Goal: Transaction & Acquisition: Purchase product/service

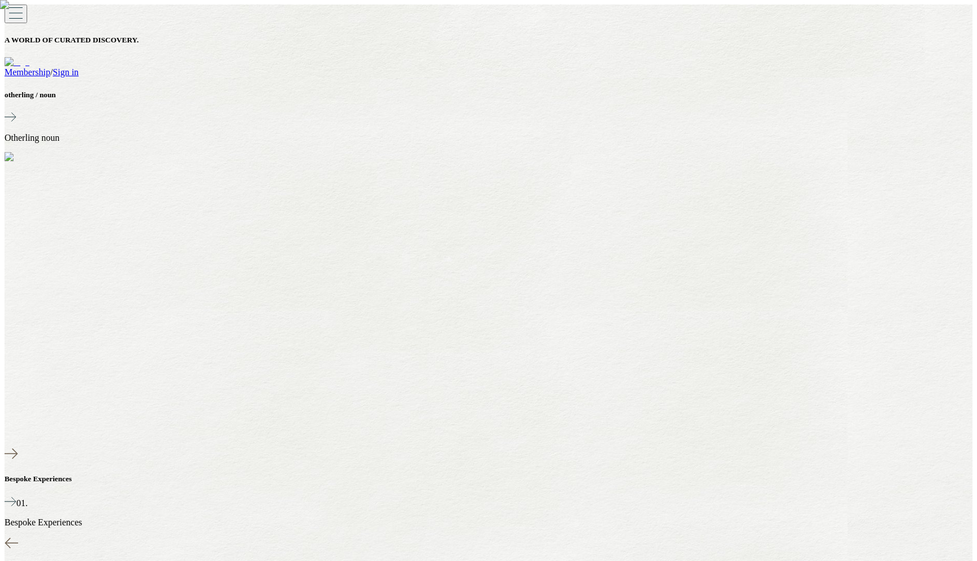
click at [79, 67] on link "Sign in" at bounding box center [66, 72] width 26 height 10
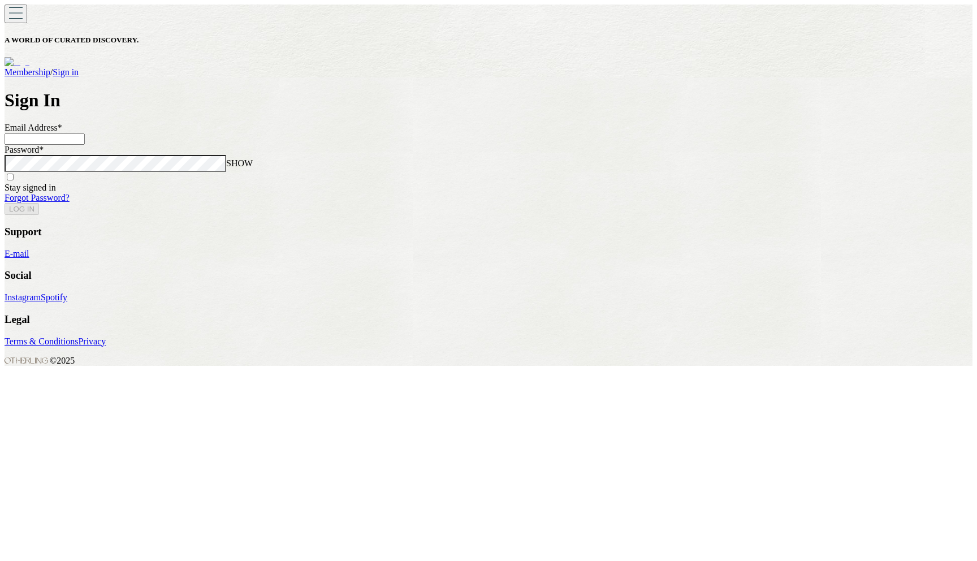
click at [85, 145] on input at bounding box center [45, 138] width 80 height 11
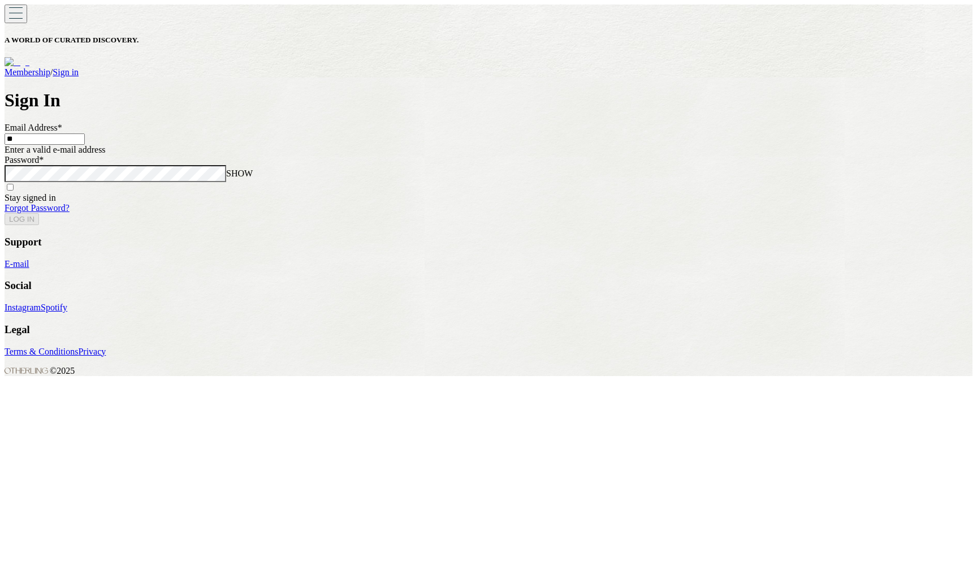
type input "*"
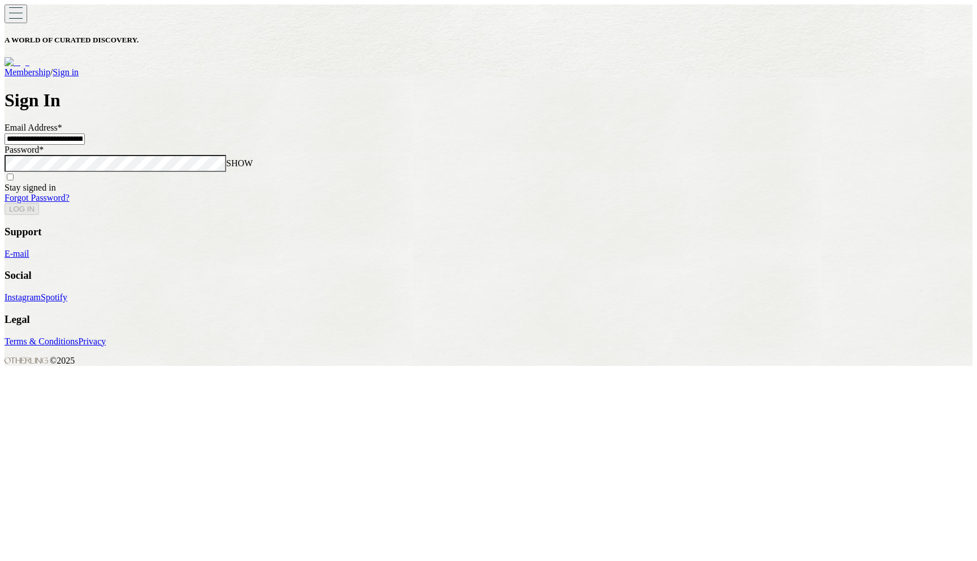
type input "**********"
click at [5, 203] on button "LOG IN" at bounding box center [22, 209] width 34 height 12
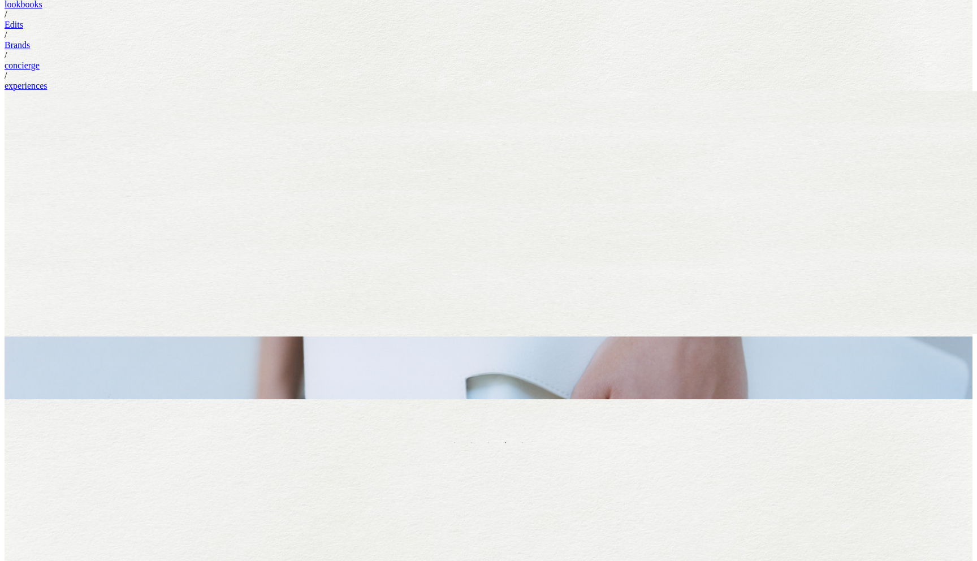
scroll to position [364, 0]
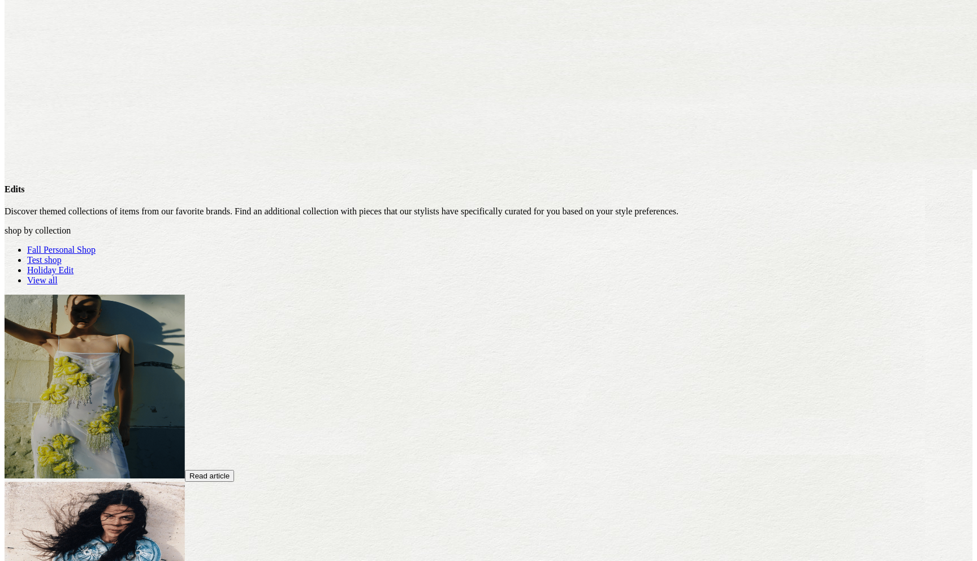
click at [96, 245] on link "Fall Personal Shop" at bounding box center [61, 250] width 68 height 10
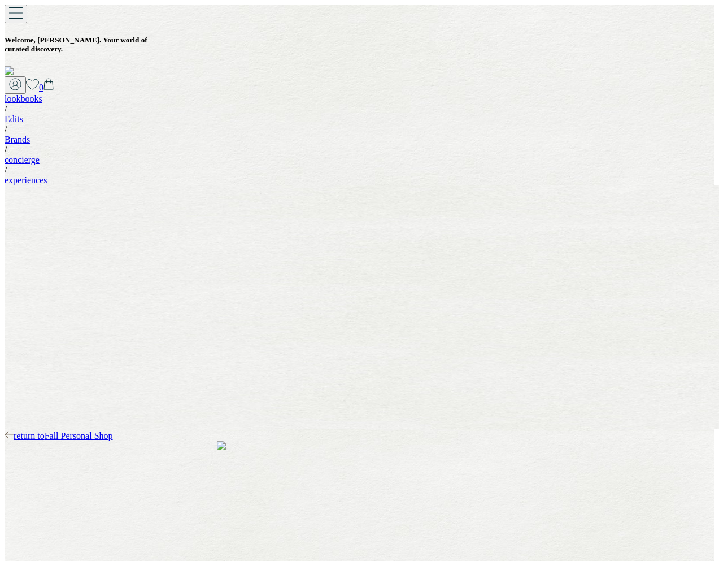
click at [113, 431] on span "return to Fall Personal Shop" at bounding box center [63, 436] width 99 height 10
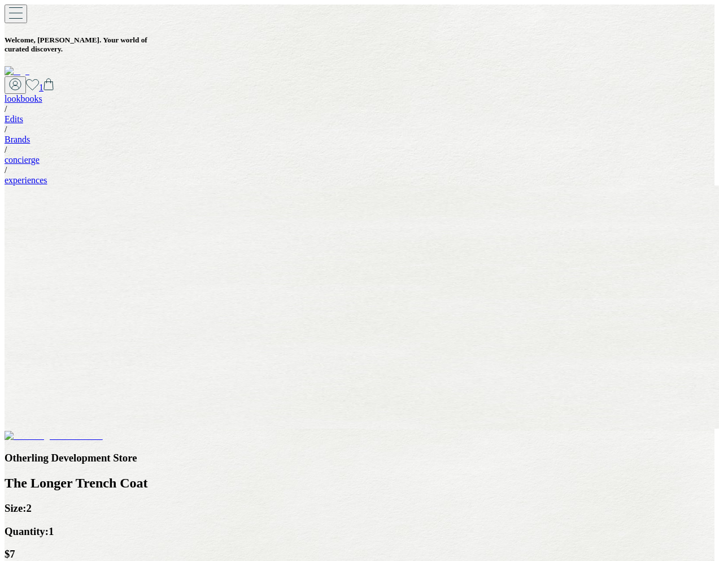
click at [44, 83] on span "1" at bounding box center [41, 88] width 5 height 10
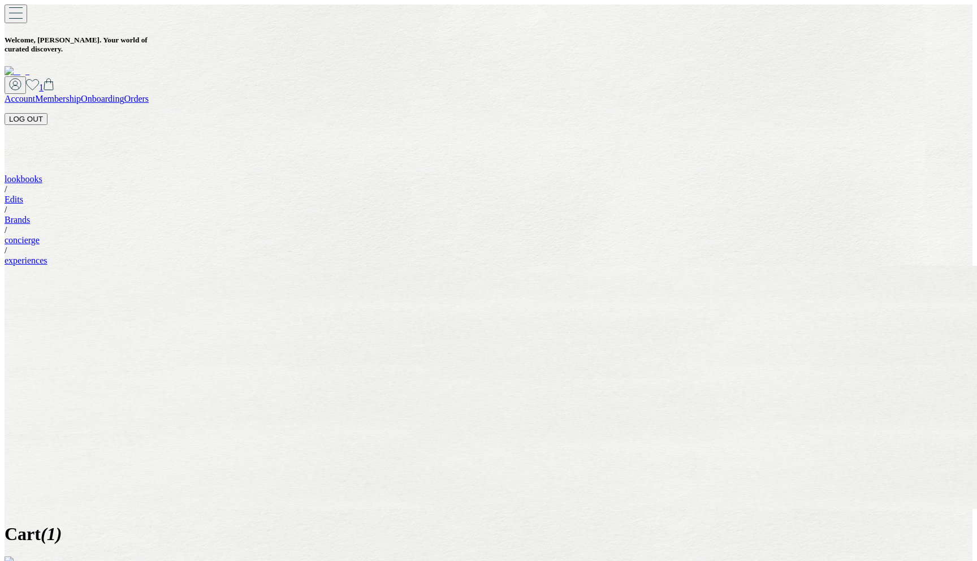
click at [47, 113] on button "LOG OUT" at bounding box center [26, 119] width 43 height 12
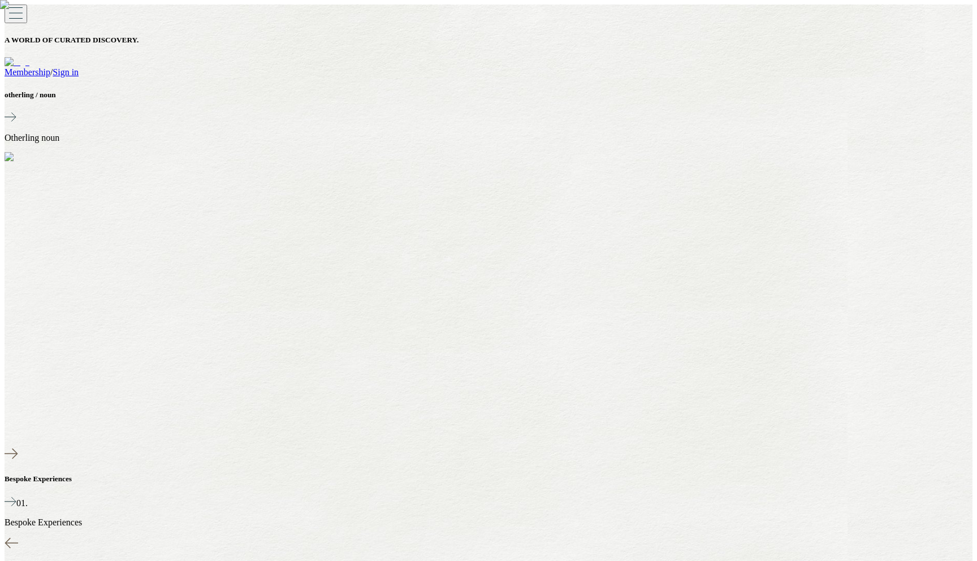
click at [79, 67] on link "Sign in" at bounding box center [66, 72] width 26 height 10
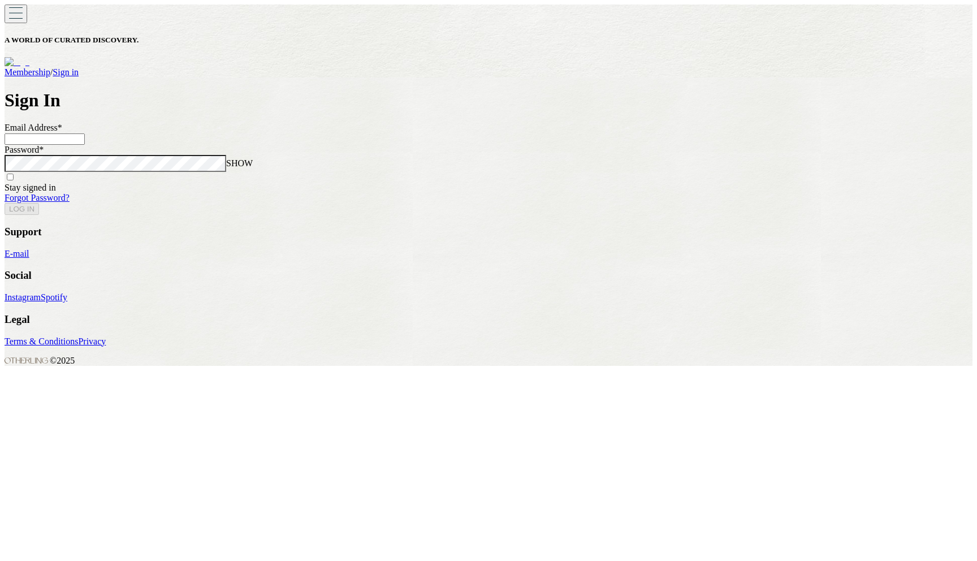
click at [85, 145] on input at bounding box center [45, 138] width 80 height 11
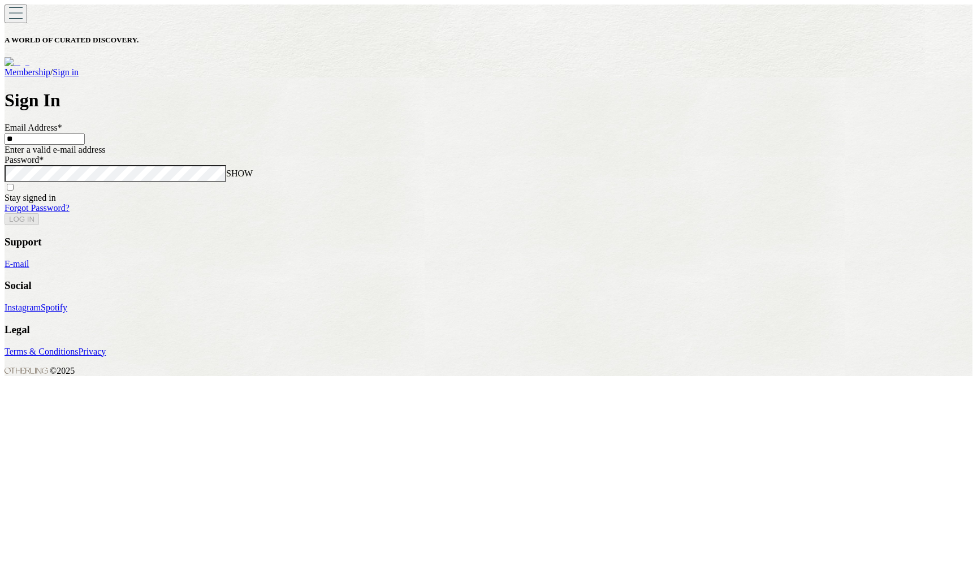
type input "*"
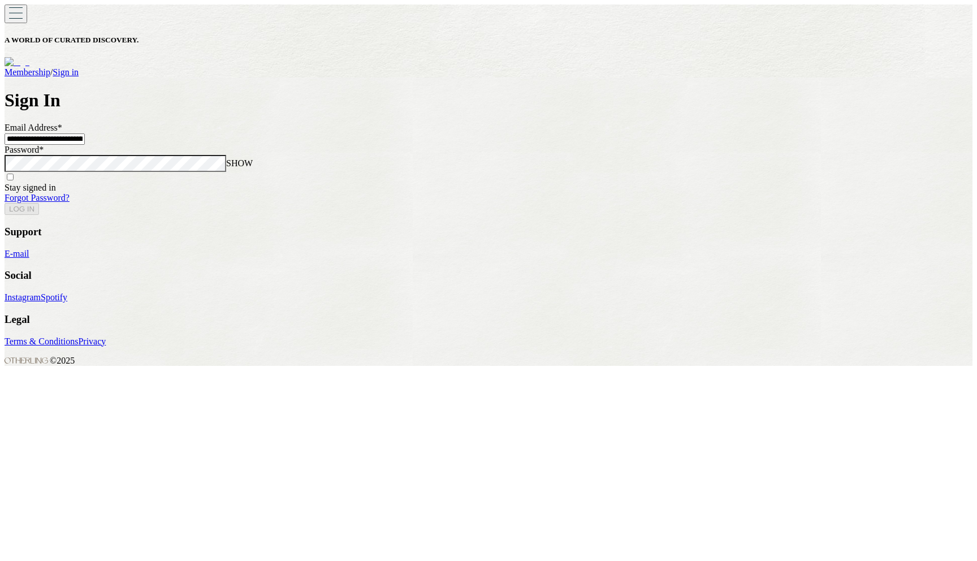
type input "**********"
click at [5, 203] on button "LOG IN" at bounding box center [22, 209] width 34 height 12
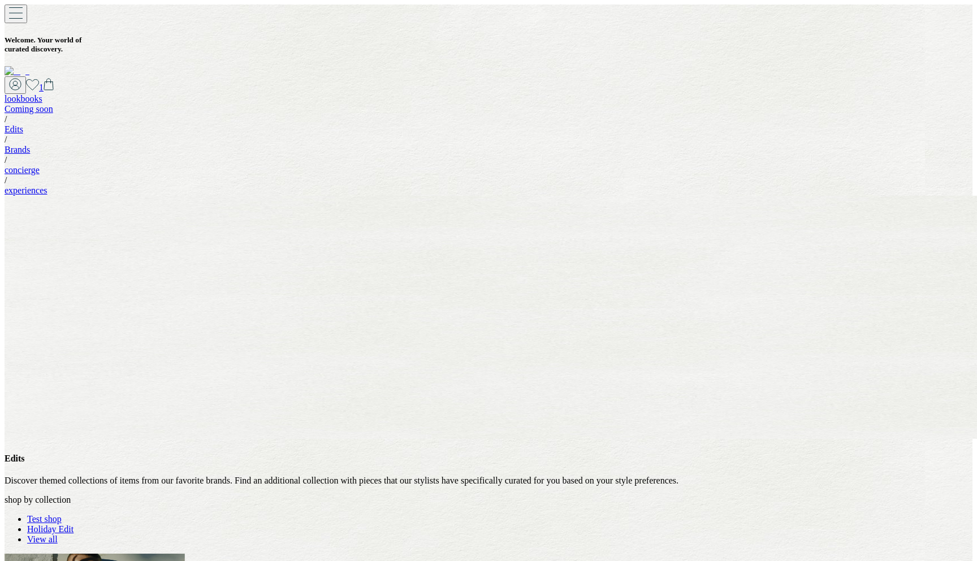
click at [62, 514] on link "Test shop" at bounding box center [44, 519] width 34 height 10
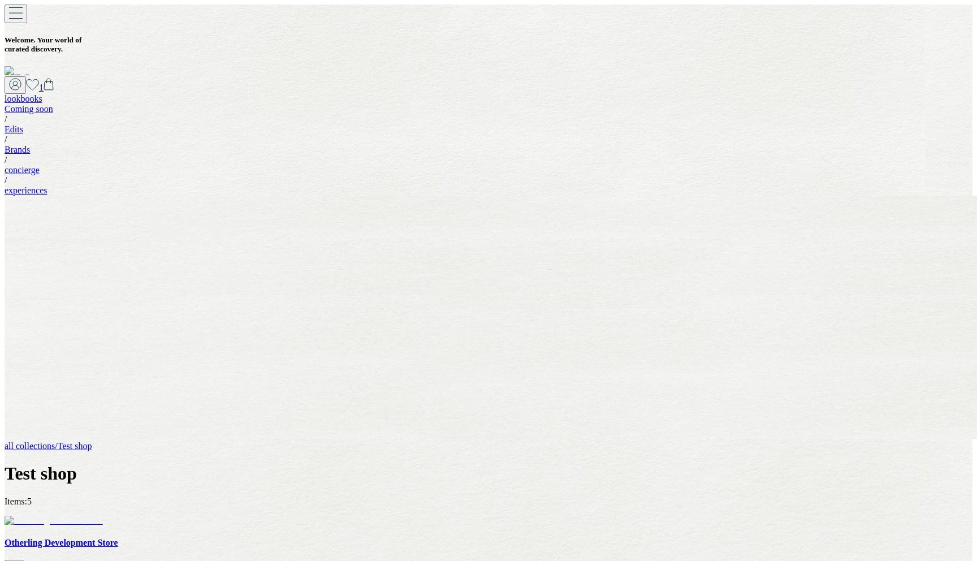
click at [103, 515] on img at bounding box center [54, 520] width 98 height 10
click at [54, 78] on icon at bounding box center [49, 84] width 10 height 12
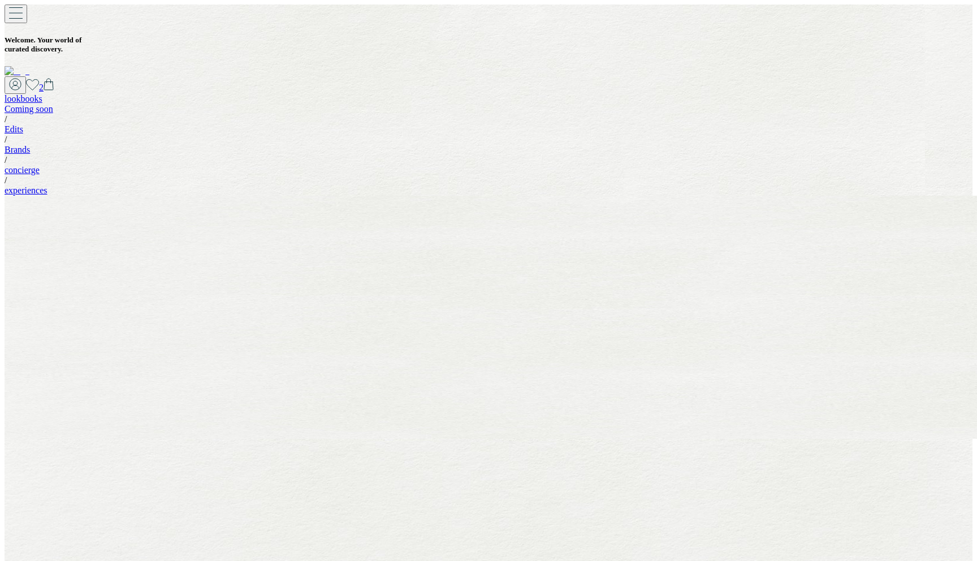
select select "*"
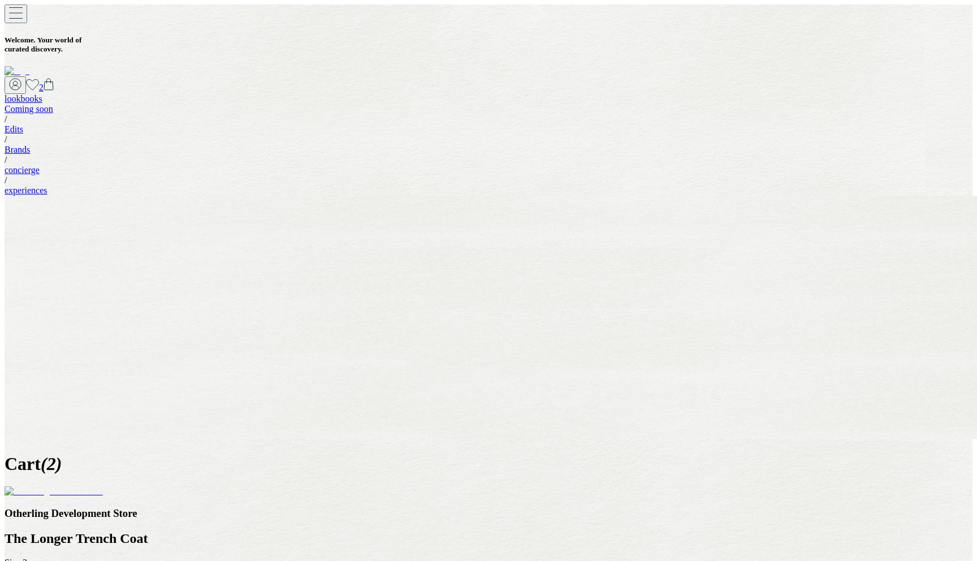
type input "**********"
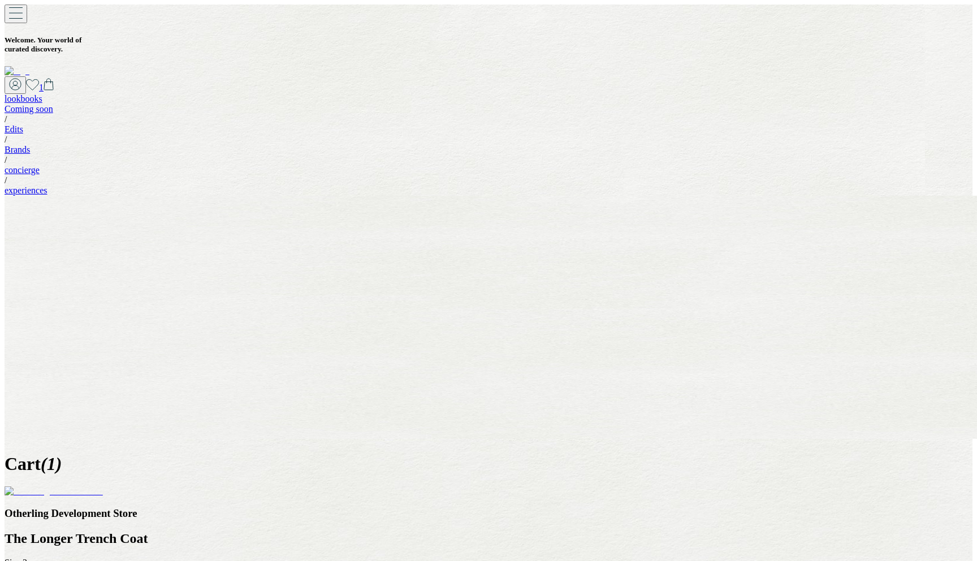
type input "**********"
type input "*"
type input "*****"
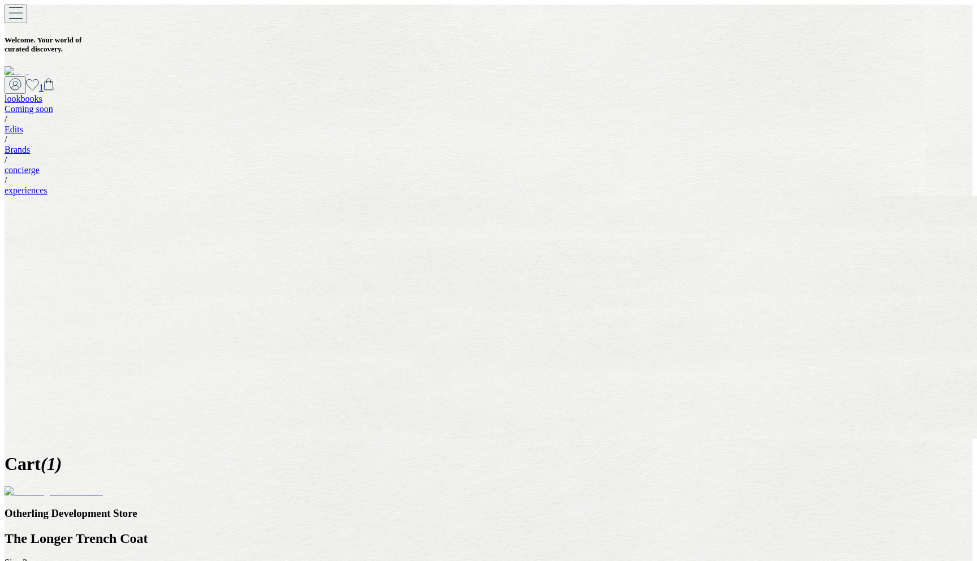
type input "**"
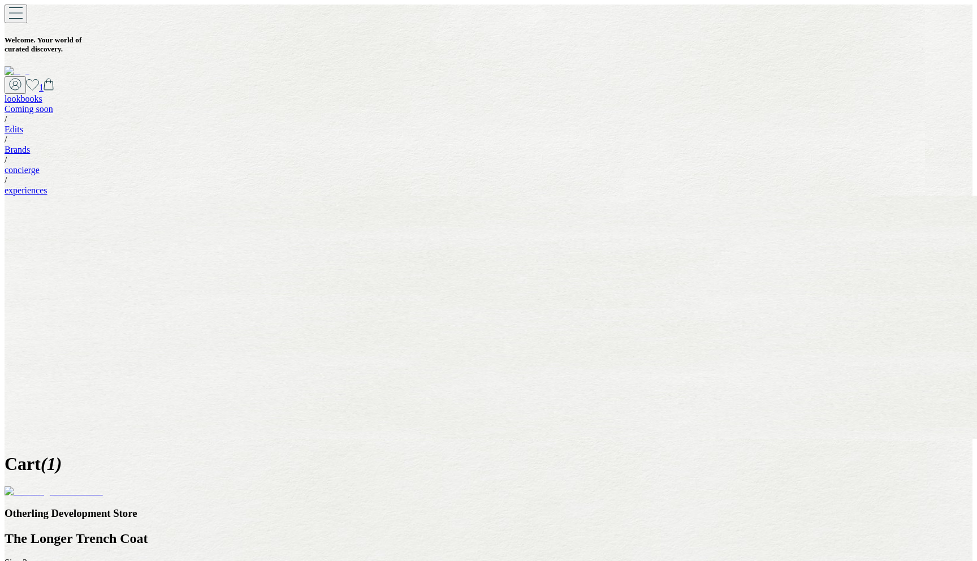
drag, startPoint x: 376, startPoint y: 379, endPoint x: 557, endPoint y: 79, distance: 349.9
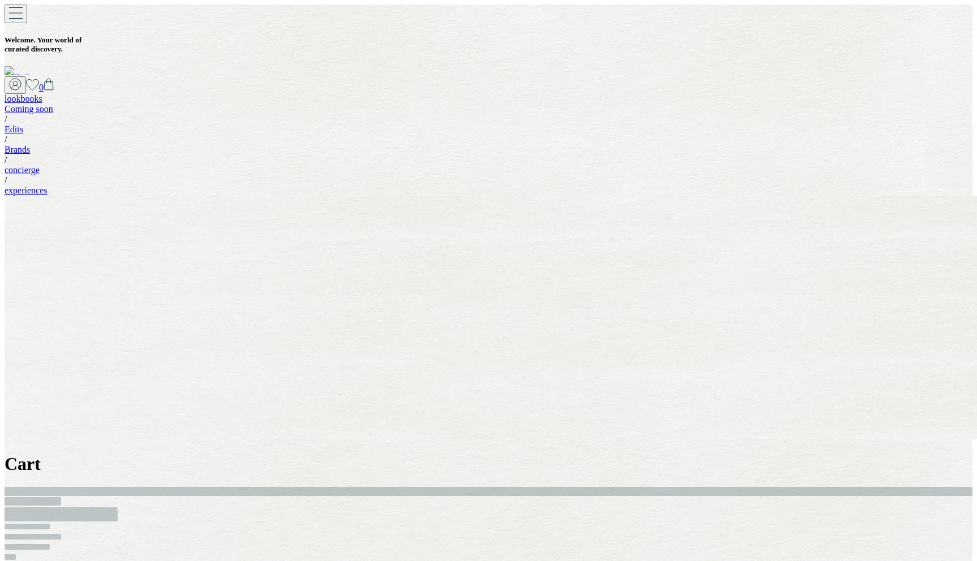
select select "*"
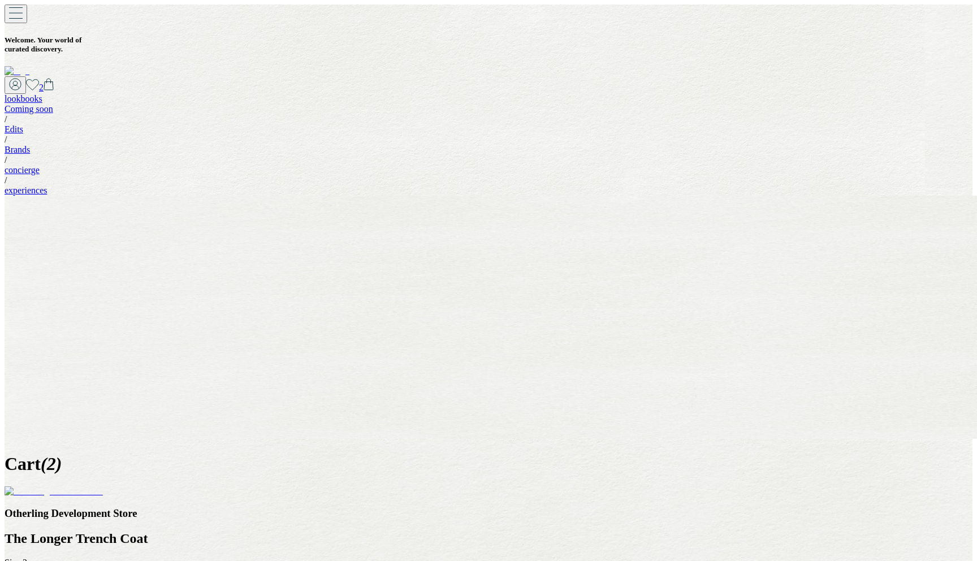
select select "*"
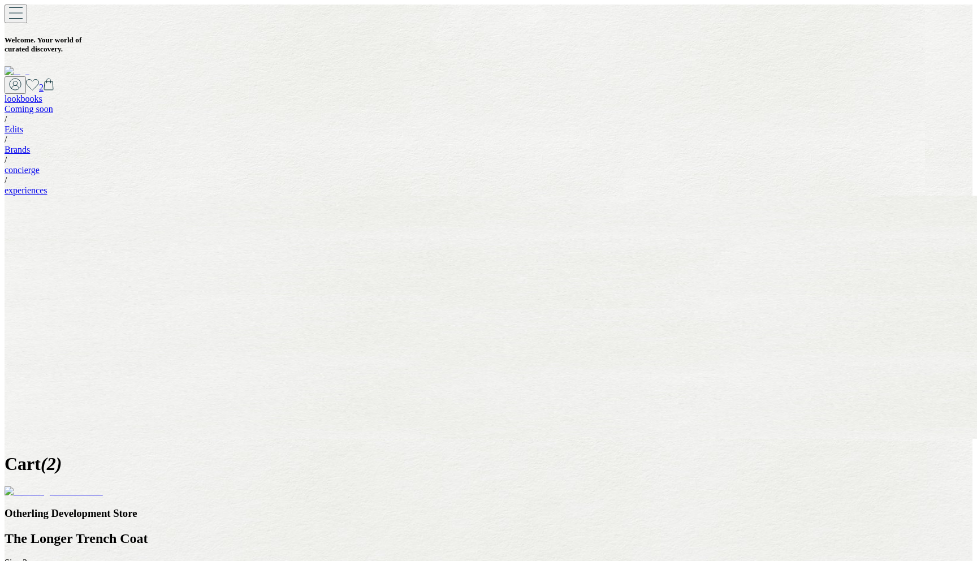
type input "**********"
type input "*"
type input "**********"
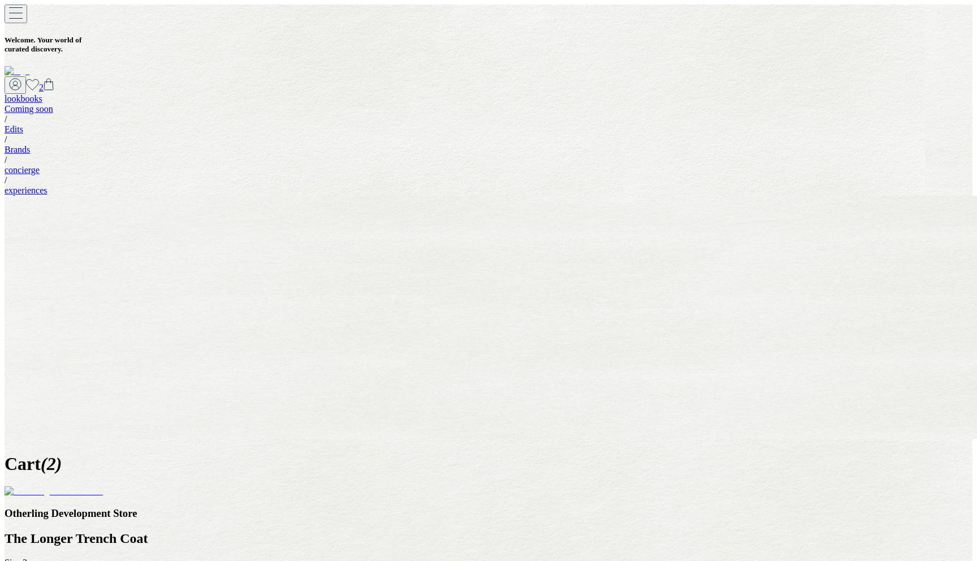
type input "*"
type input "*****"
type input "**"
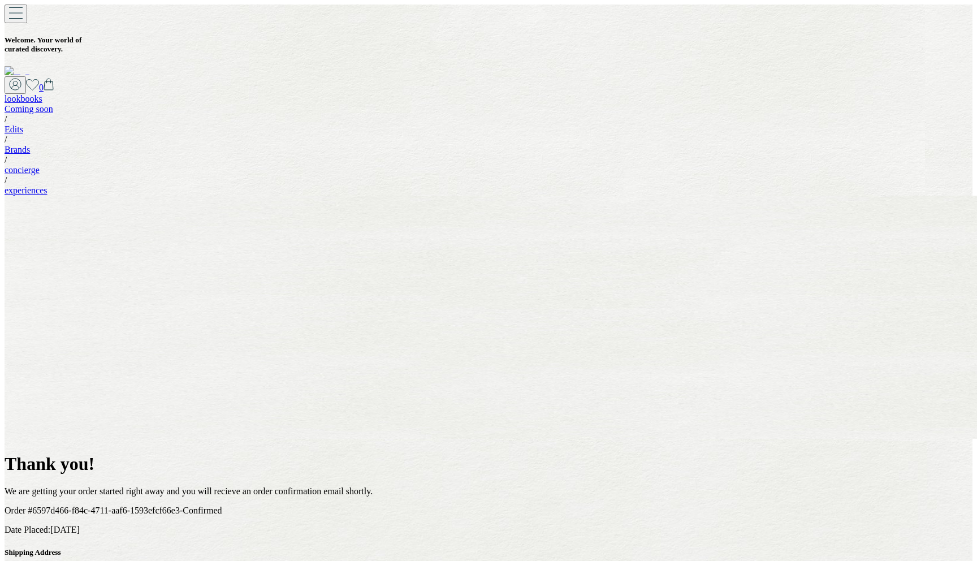
click at [39, 79] on icon at bounding box center [32, 84] width 13 height 11
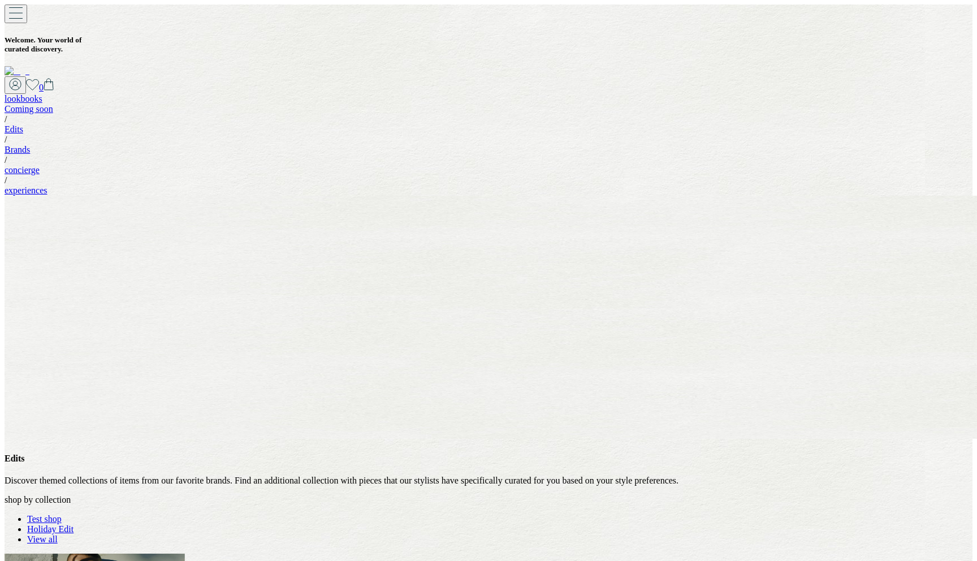
click at [62, 514] on link "Test shop" at bounding box center [44, 519] width 34 height 10
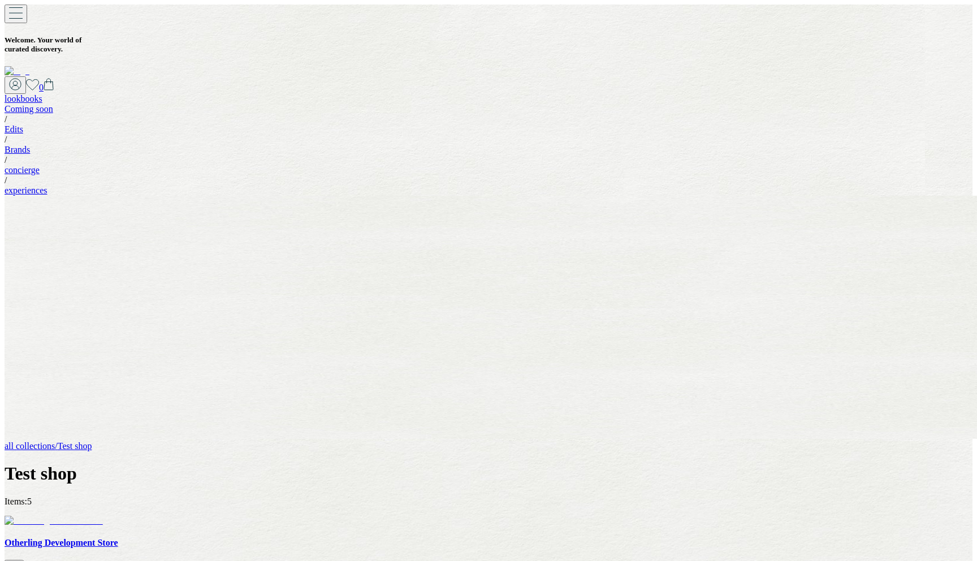
click at [19, 560] on icon at bounding box center [14, 566] width 10 height 9
click at [873, 49] on link "View favorites" at bounding box center [845, 54] width 56 height 10
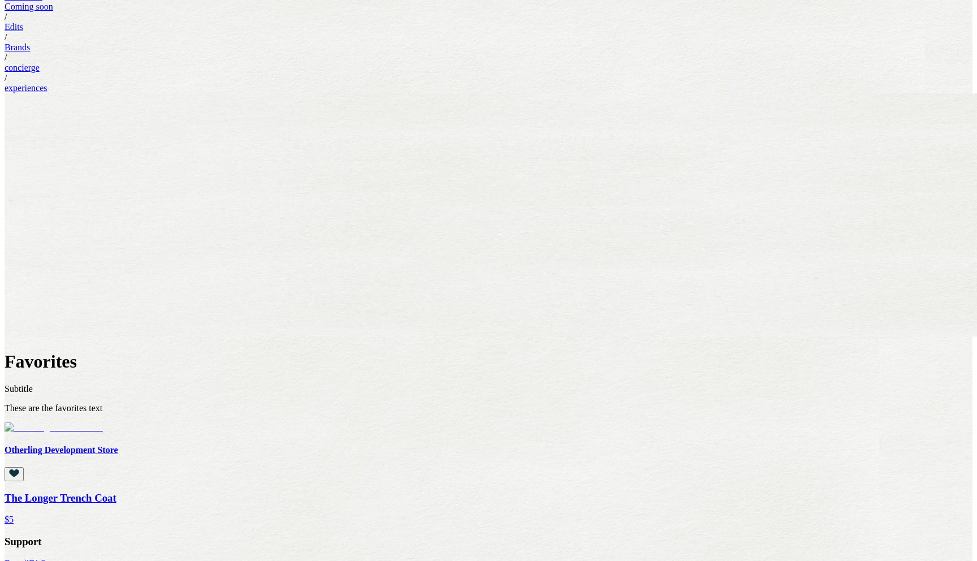
scroll to position [109, 0]
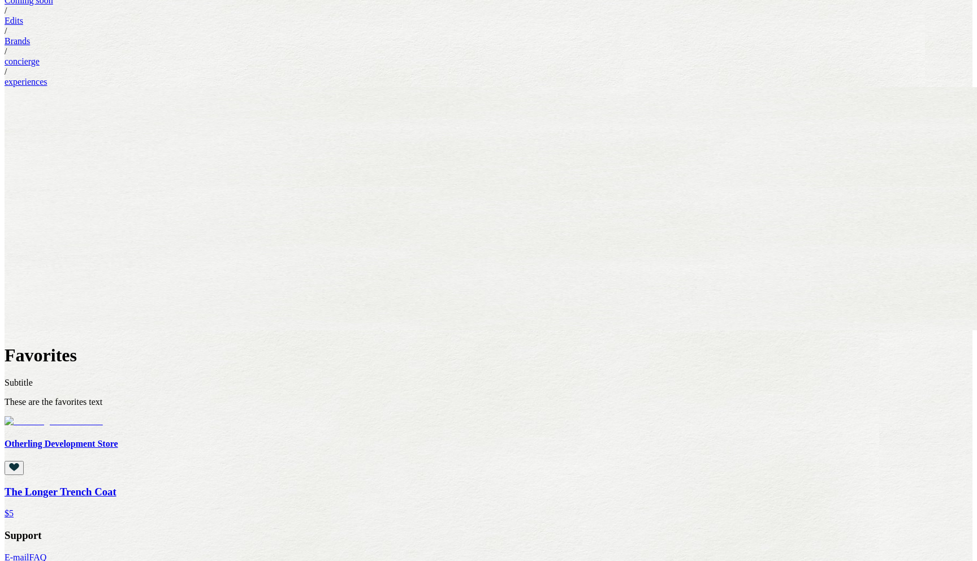
click at [103, 416] on img at bounding box center [54, 421] width 98 height 10
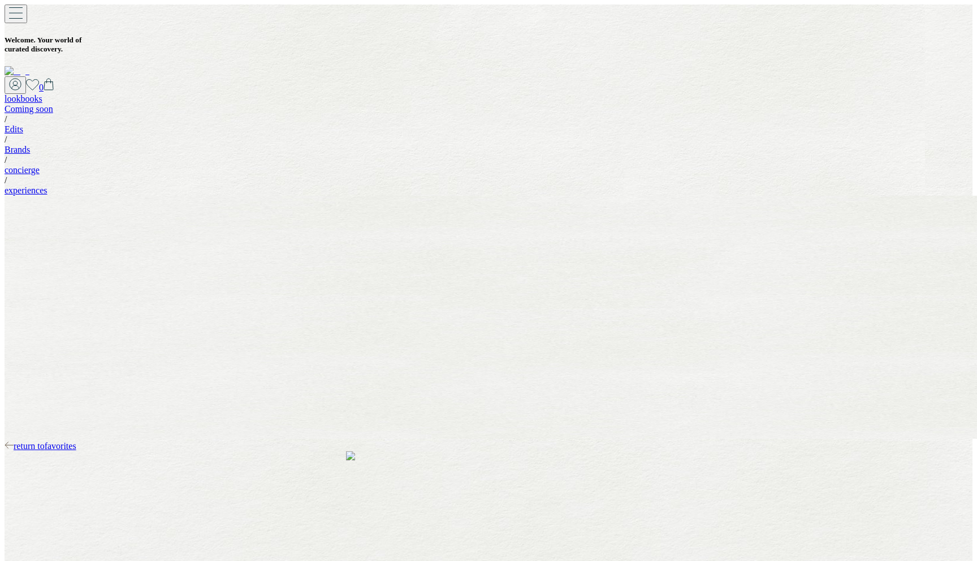
click at [54, 78] on icon at bounding box center [49, 84] width 10 height 12
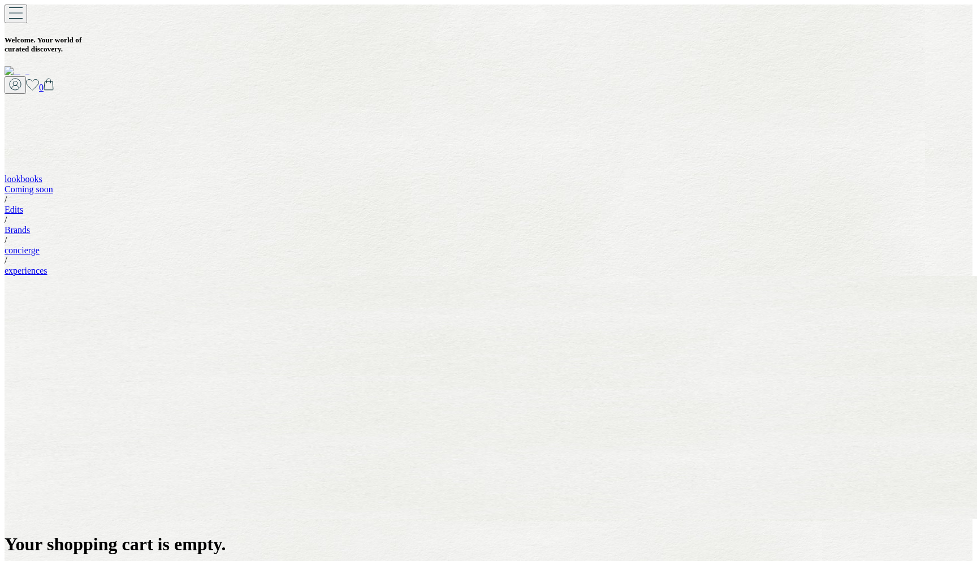
click at [39, 79] on icon at bounding box center [32, 84] width 13 height 11
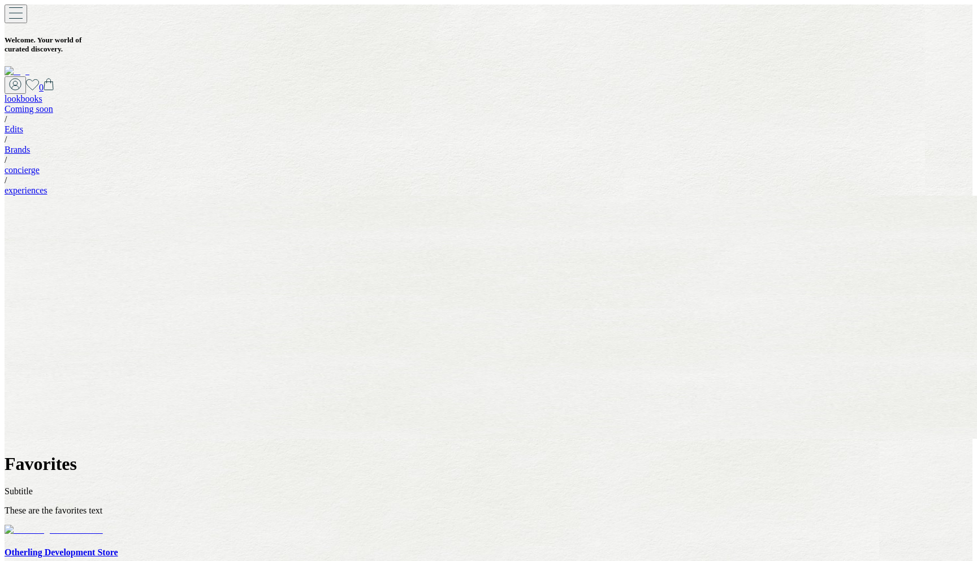
click at [103, 524] on img at bounding box center [54, 529] width 98 height 10
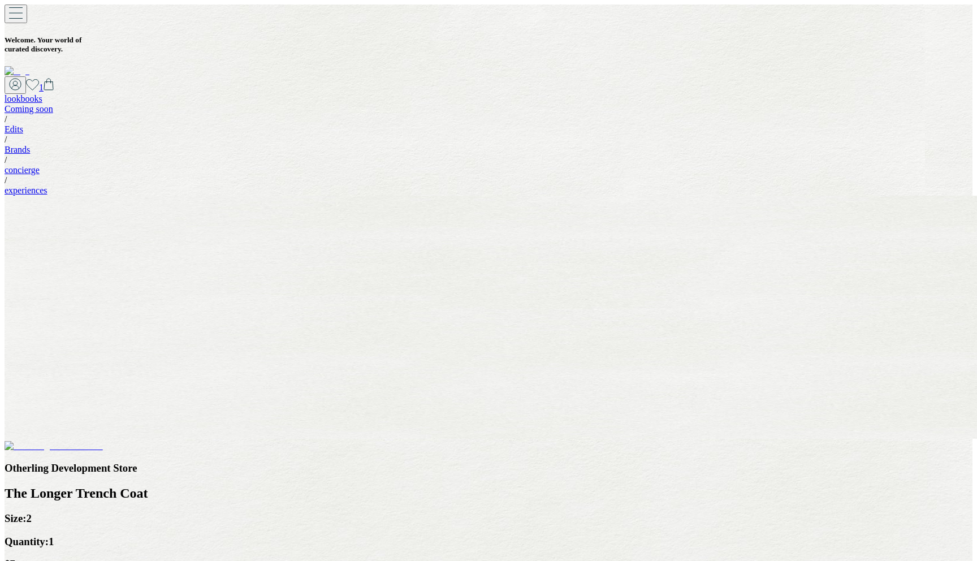
click at [54, 78] on icon at bounding box center [49, 84] width 10 height 12
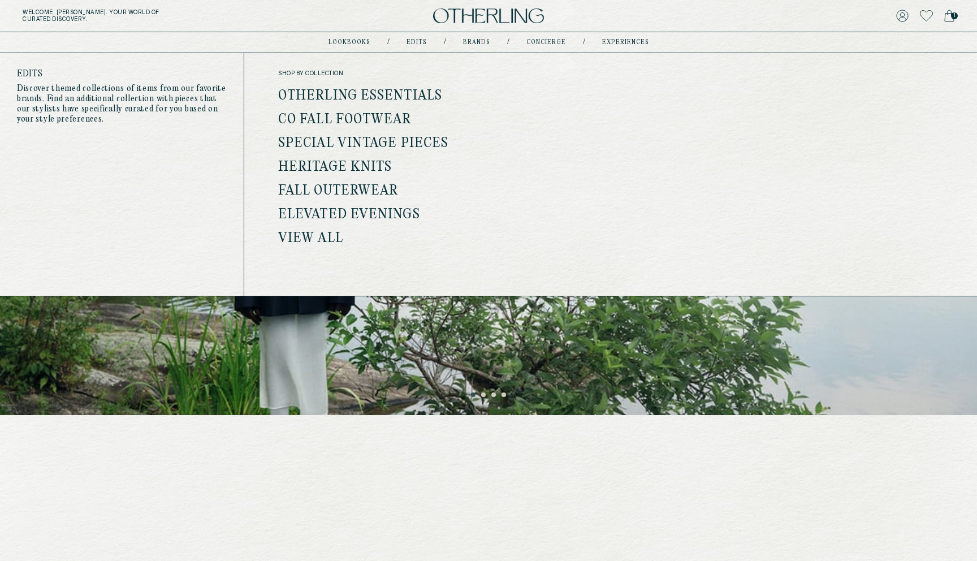
click at [352, 92] on link "Otherling Essentials" at bounding box center [360, 96] width 164 height 15
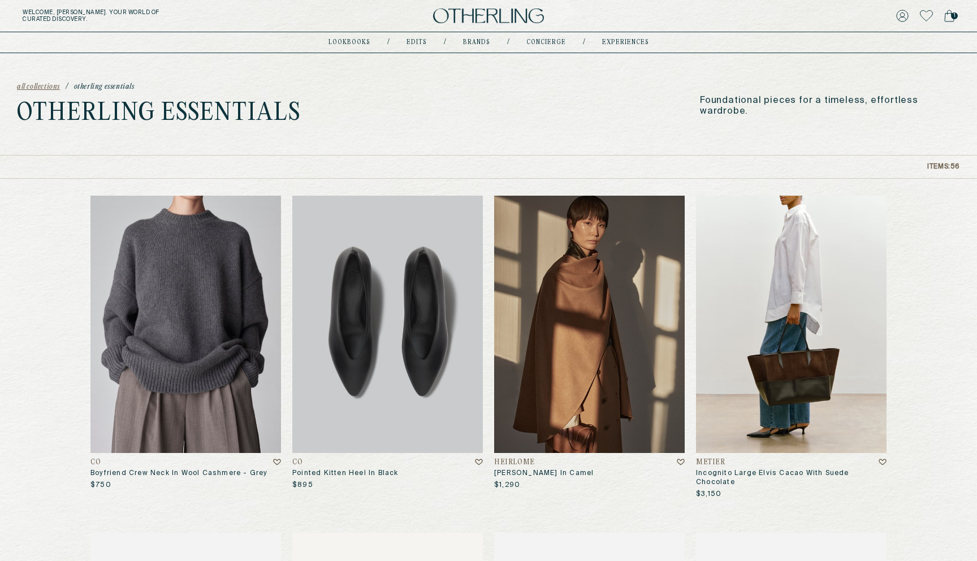
click at [406, 287] on img at bounding box center [387, 324] width 190 height 257
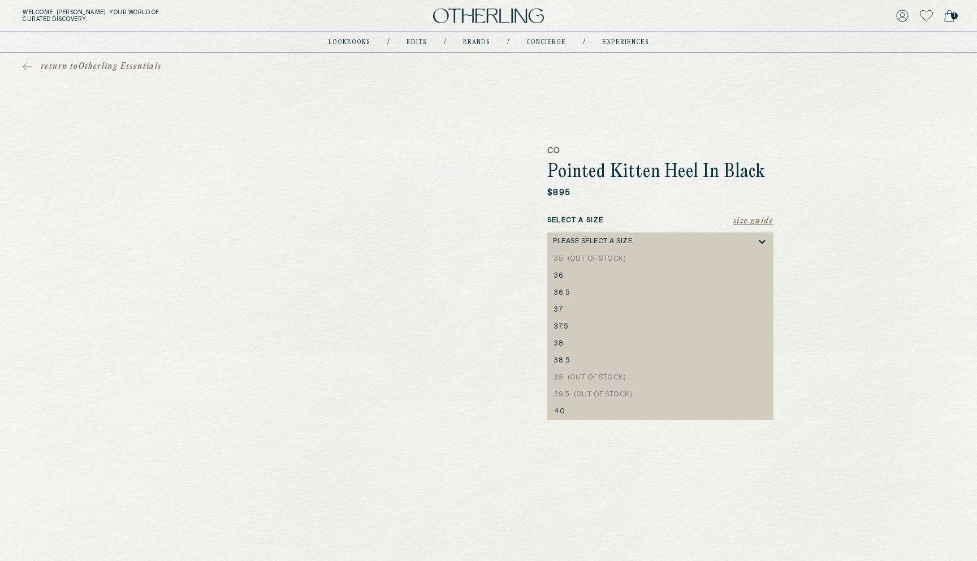
click at [595, 241] on div "Please select a Size" at bounding box center [592, 241] width 79 height 8
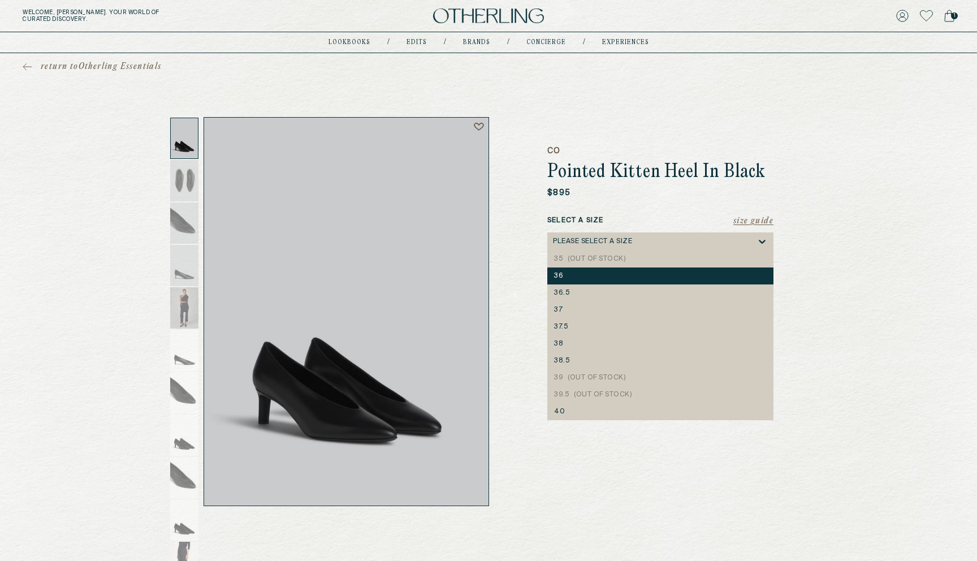
click at [576, 274] on div "36" at bounding box center [660, 276] width 213 height 8
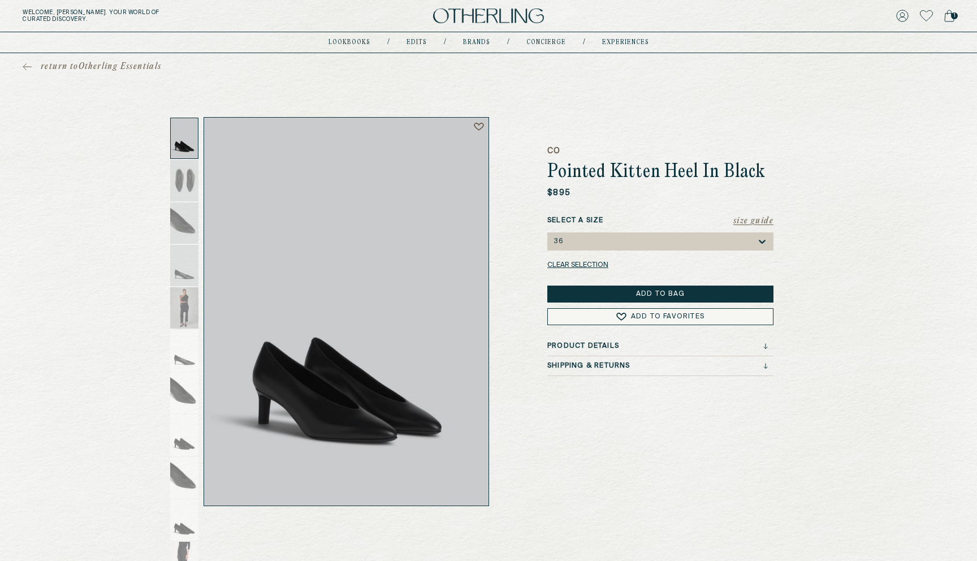
click at [601, 297] on button "Add to Bag" at bounding box center [660, 293] width 226 height 17
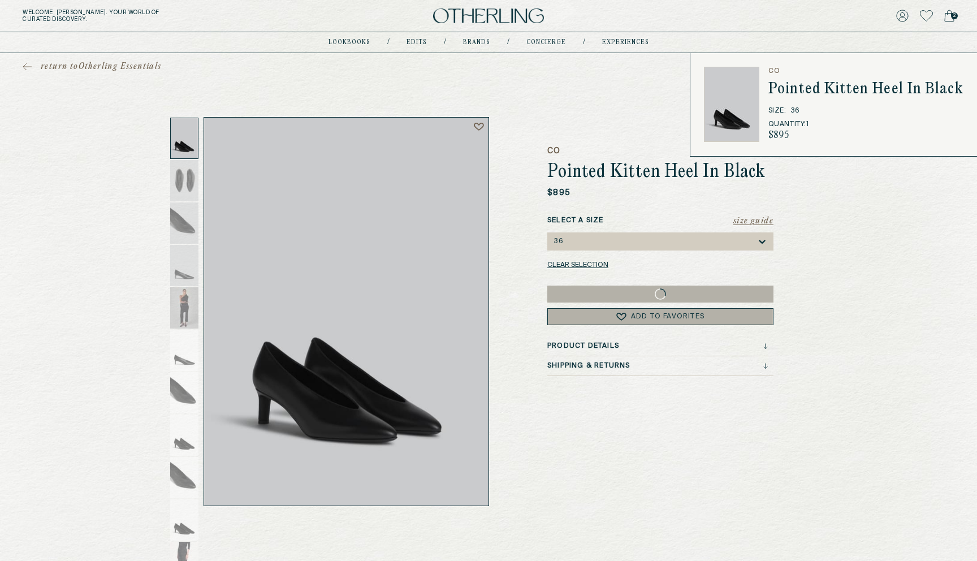
click at [946, 16] on icon at bounding box center [949, 16] width 10 height 12
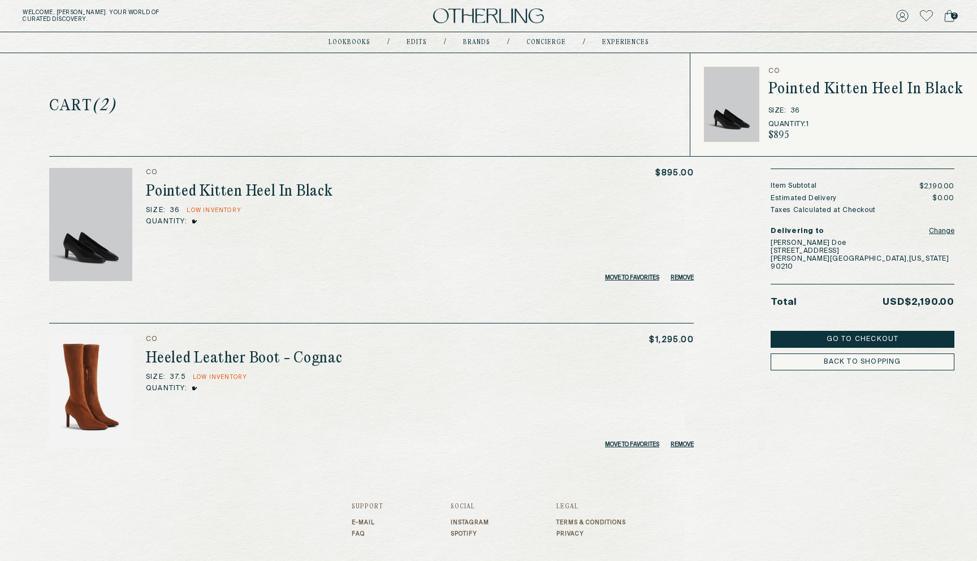
click at [599, 83] on div "Cart (2) CO Pointed Kitten Heel In Black Size : 36 Low Inventory Quantity: * * …" at bounding box center [488, 250] width 931 height 394
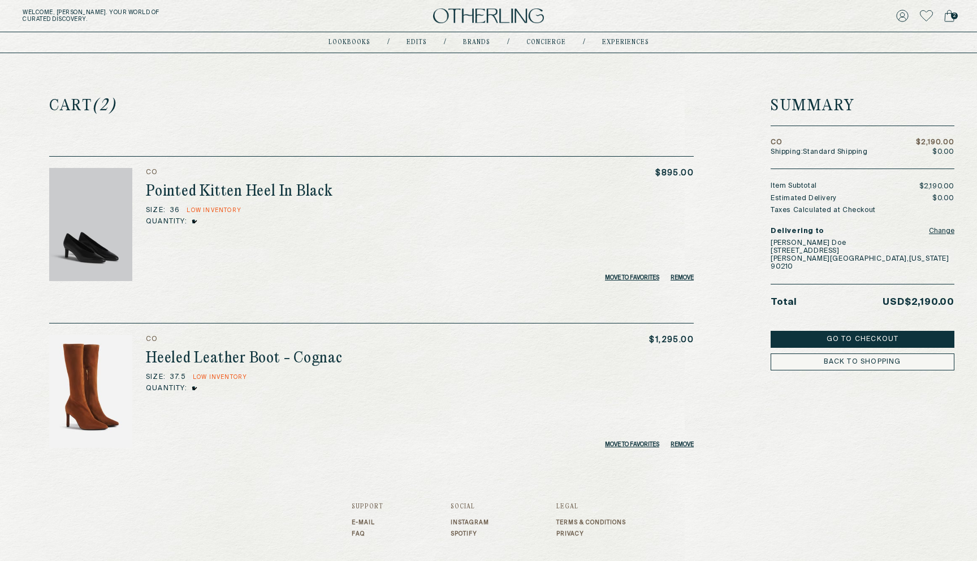
click at [847, 333] on button "Go to Checkout" at bounding box center [862, 339] width 184 height 17
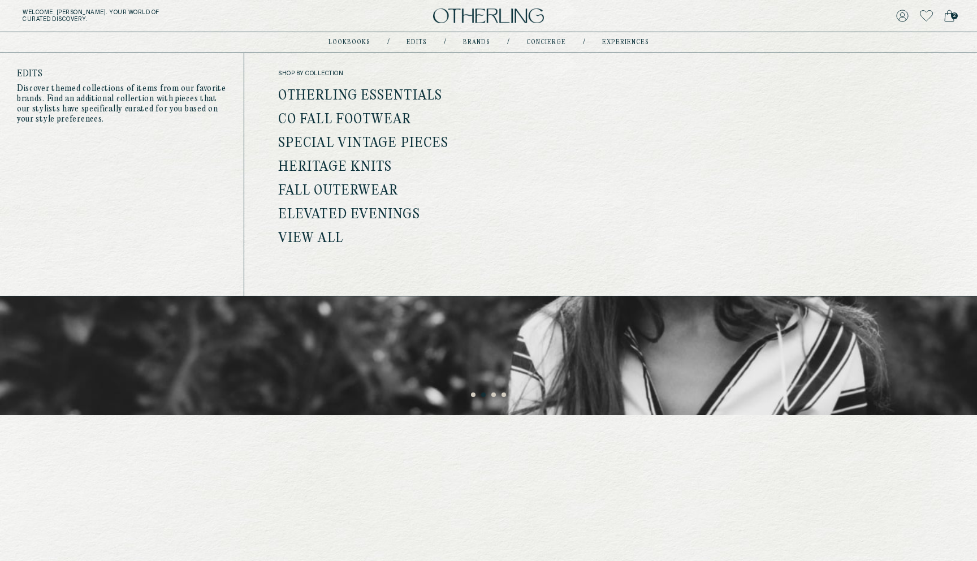
click at [387, 96] on link "Otherling Essentials" at bounding box center [360, 96] width 164 height 15
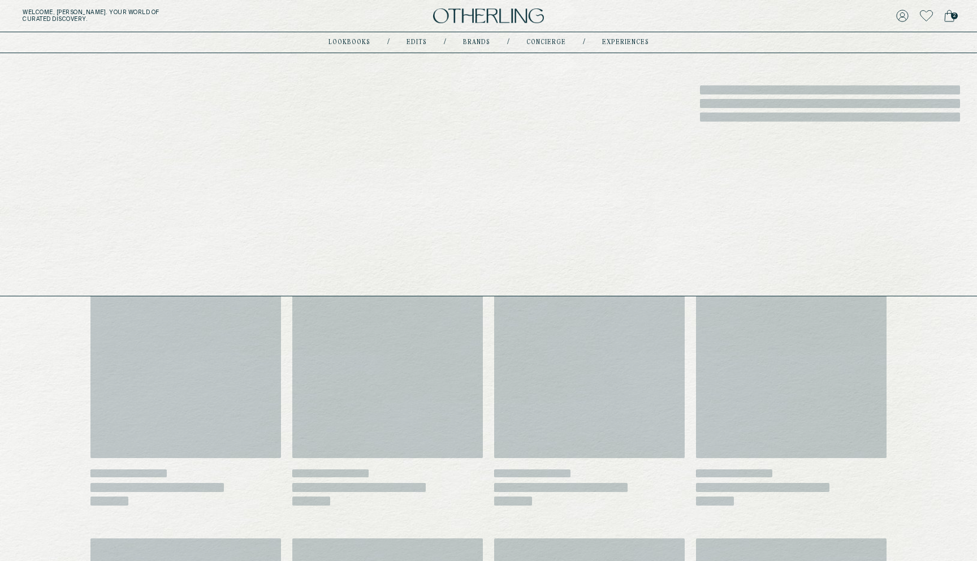
click at [413, 41] on link "Edits" at bounding box center [416, 43] width 20 height 6
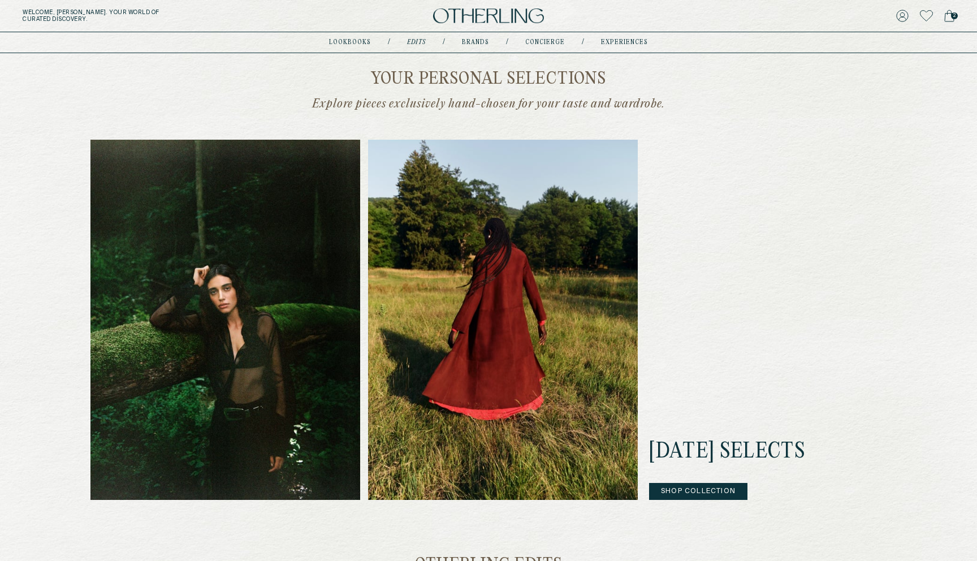
scroll to position [232, 0]
